Goal: Task Accomplishment & Management: Use online tool/utility

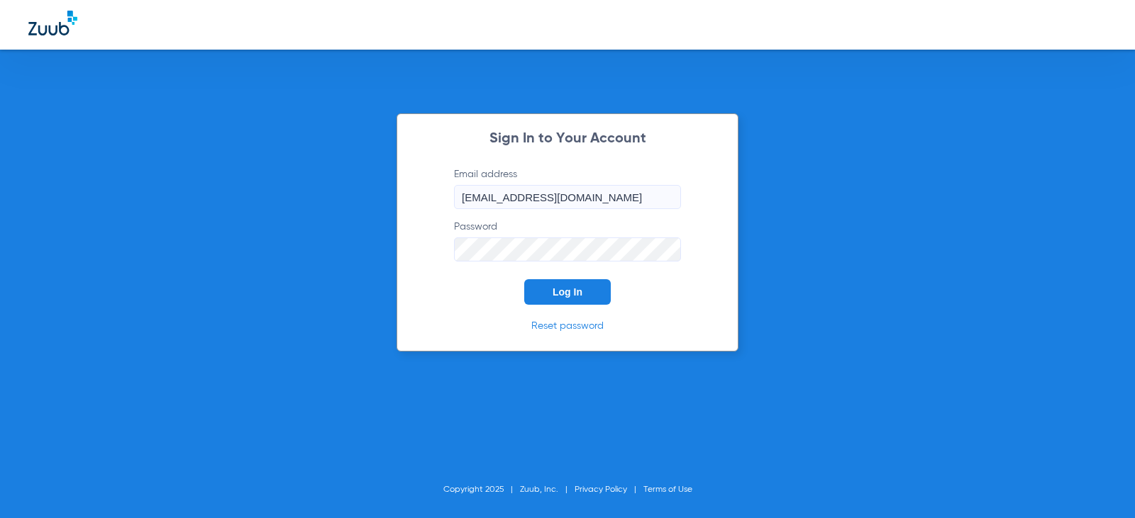
click at [555, 291] on span "Log In" at bounding box center [567, 292] width 30 height 11
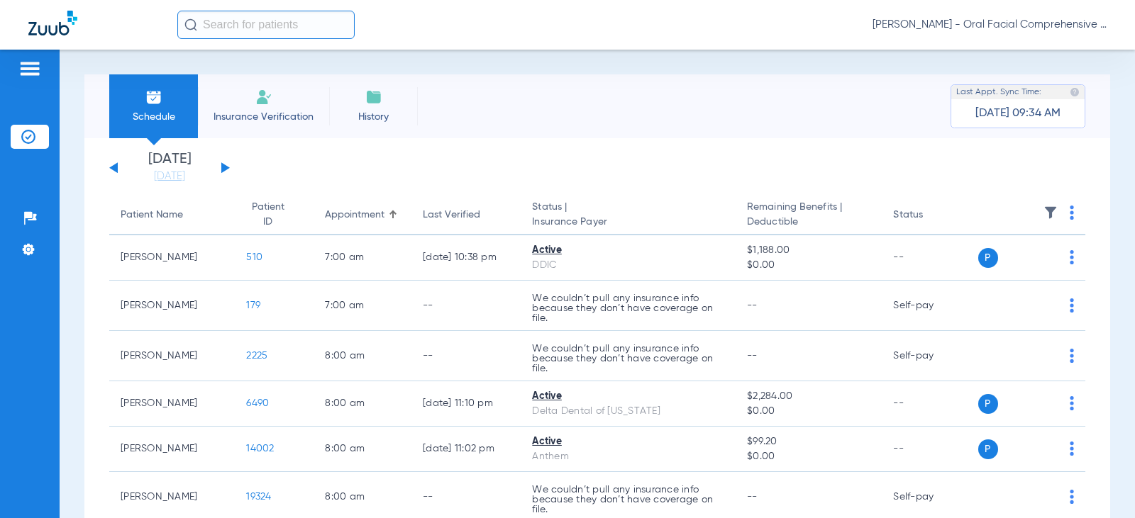
click at [223, 167] on button at bounding box center [225, 167] width 9 height 11
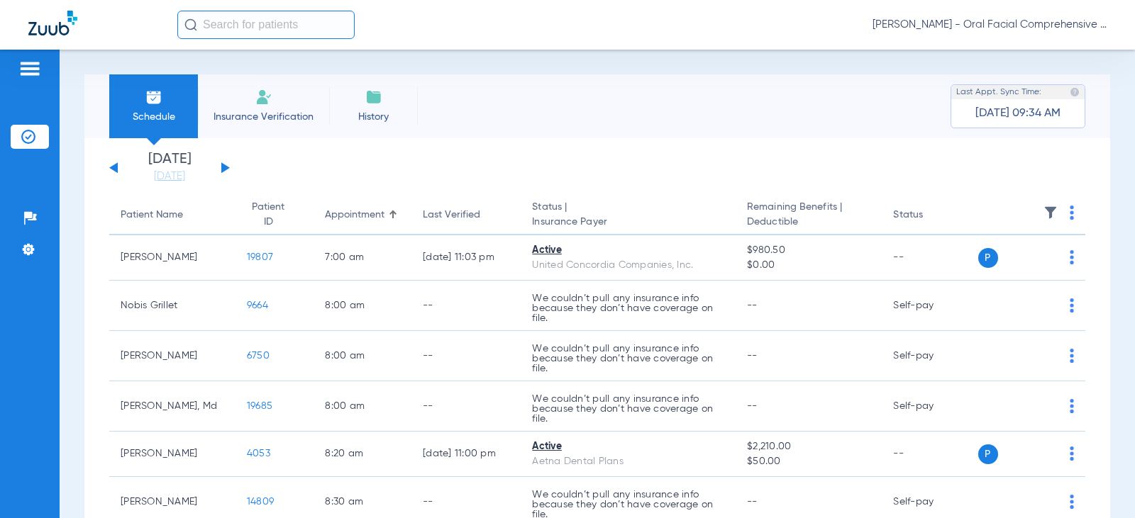
click at [223, 167] on button at bounding box center [225, 167] width 9 height 11
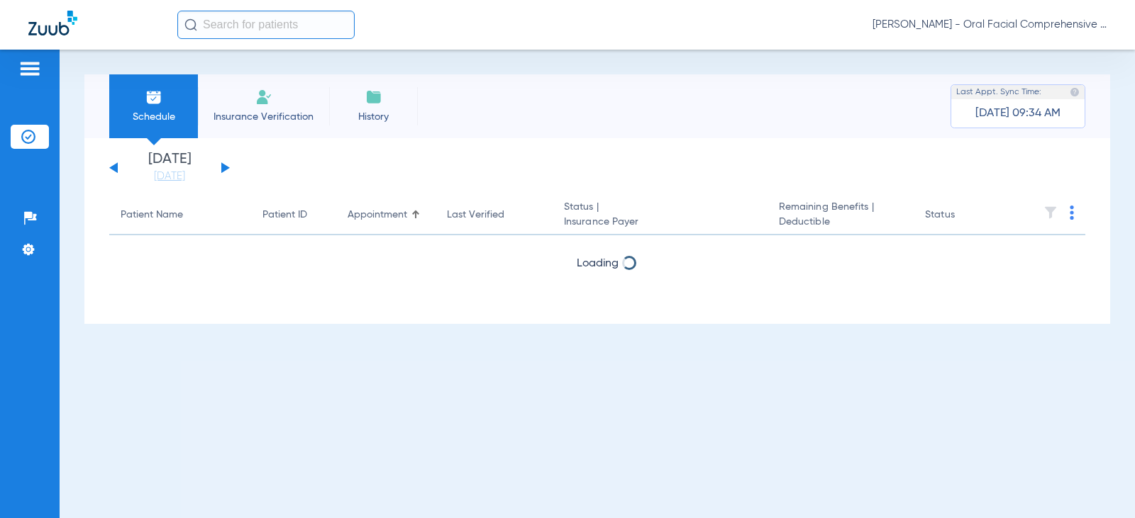
click at [223, 167] on button at bounding box center [225, 167] width 9 height 11
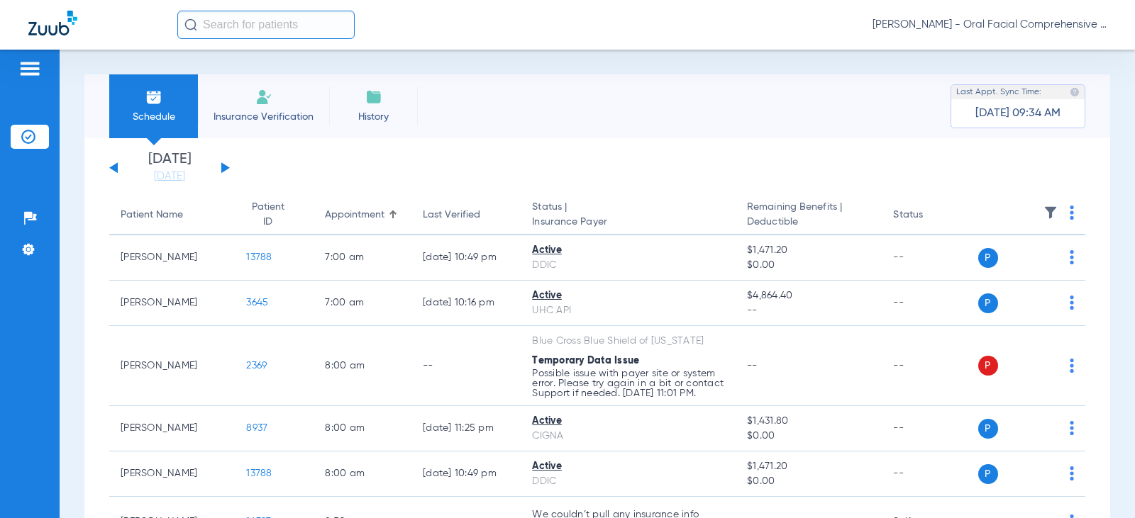
click at [35, 138] on li "Insurance Verification" at bounding box center [30, 137] width 38 height 24
click at [1070, 211] on img at bounding box center [1072, 213] width 4 height 14
click at [1006, 276] on button "Verify All" at bounding box center [1006, 269] width 111 height 28
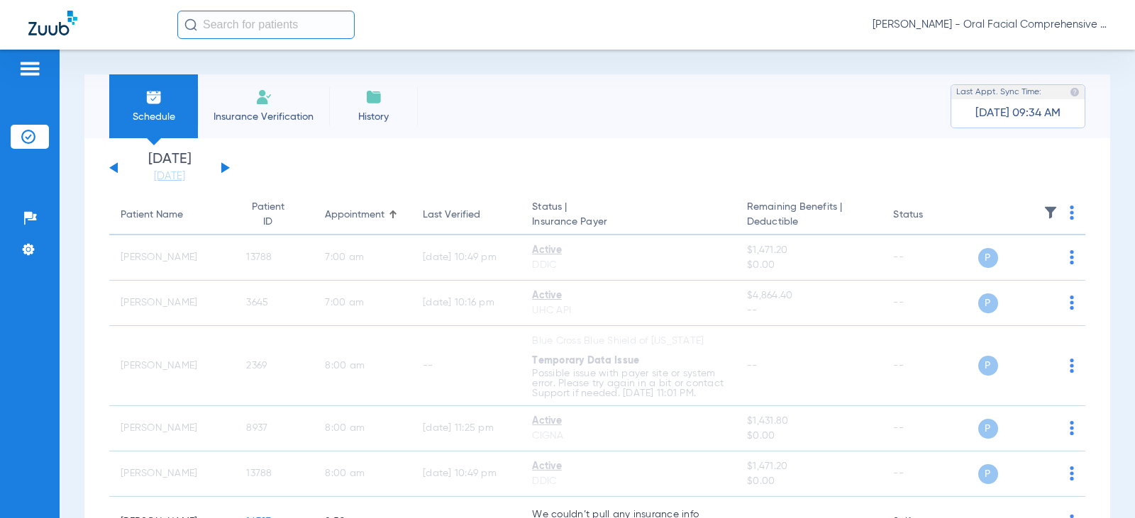
click at [723, 69] on div "Schedule Insurance Verification History Last Appt. Sync Time: [DATE] 09:34 AM […" at bounding box center [597, 284] width 1075 height 469
